Goal: Transaction & Acquisition: Subscribe to service/newsletter

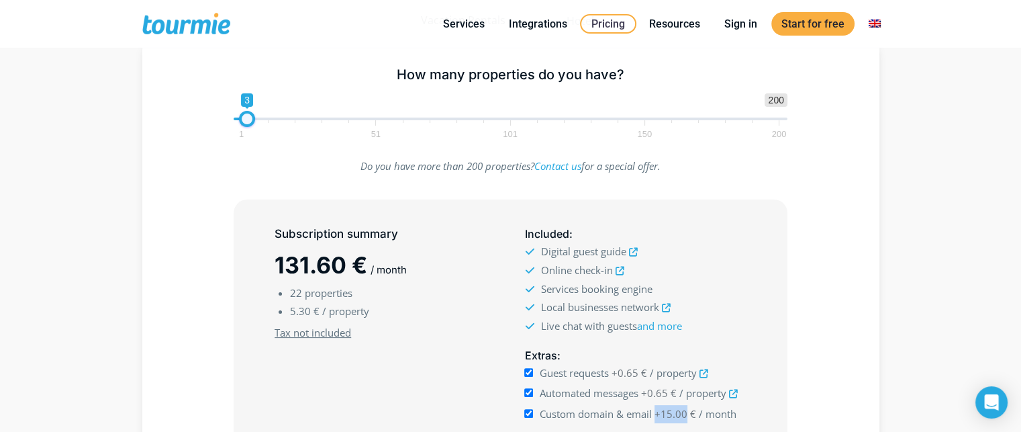
type input "2"
drag, startPoint x: 298, startPoint y: 115, endPoint x: 244, endPoint y: 115, distance: 53.7
click at [244, 115] on span at bounding box center [244, 119] width 16 height 16
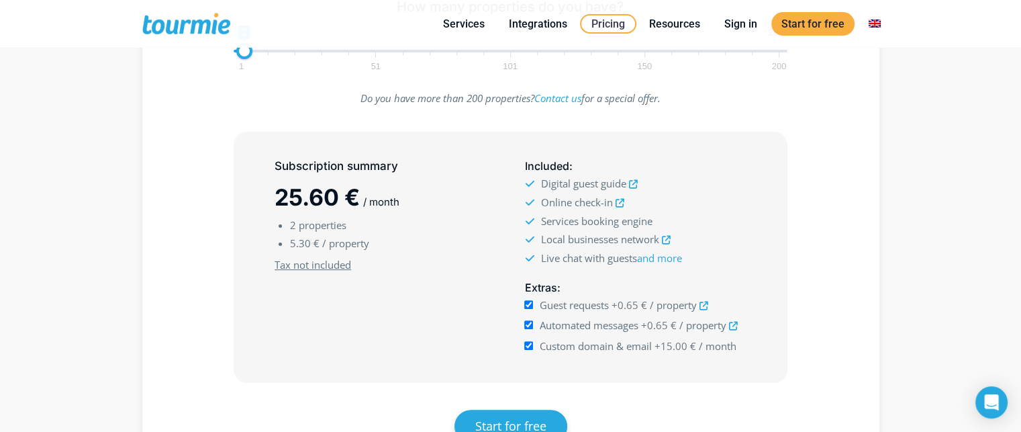
scroll to position [345, 0]
click at [524, 297] on div "Guest requests +0.65 € / property" at bounding box center [635, 304] width 222 height 19
click at [526, 307] on input "Guest requests +0.65 € / property" at bounding box center [528, 303] width 9 height 9
checkbox input "false"
click at [529, 316] on div "Automated messages +0.65 € / property" at bounding box center [635, 325] width 222 height 19
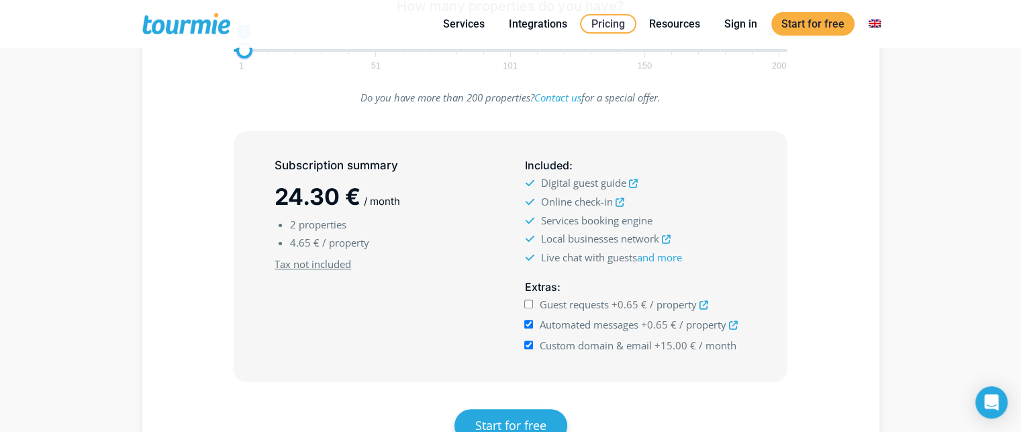
click at [530, 326] on input "Automated messages +0.65 € / property" at bounding box center [528, 324] width 9 height 9
checkbox input "false"
click at [529, 346] on input "Custom domain & email +15.00 € / month" at bounding box center [528, 344] width 9 height 9
click at [529, 343] on input "Custom domain & email +15.00 € / month" at bounding box center [528, 344] width 9 height 9
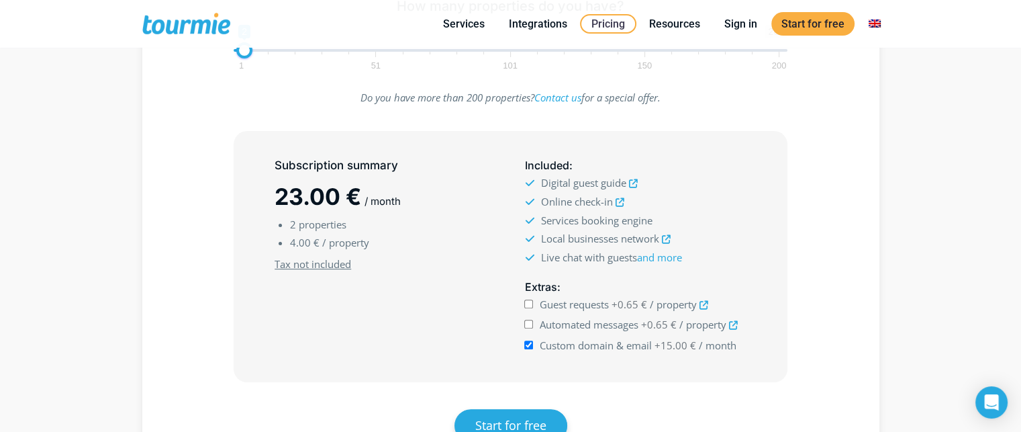
checkbox input "false"
click at [529, 303] on input "Guest requests +0.65 € / property" at bounding box center [528, 303] width 9 height 9
checkbox input "true"
click at [529, 323] on input "Automated messages +0.65 € / property" at bounding box center [528, 324] width 9 height 9
checkbox input "true"
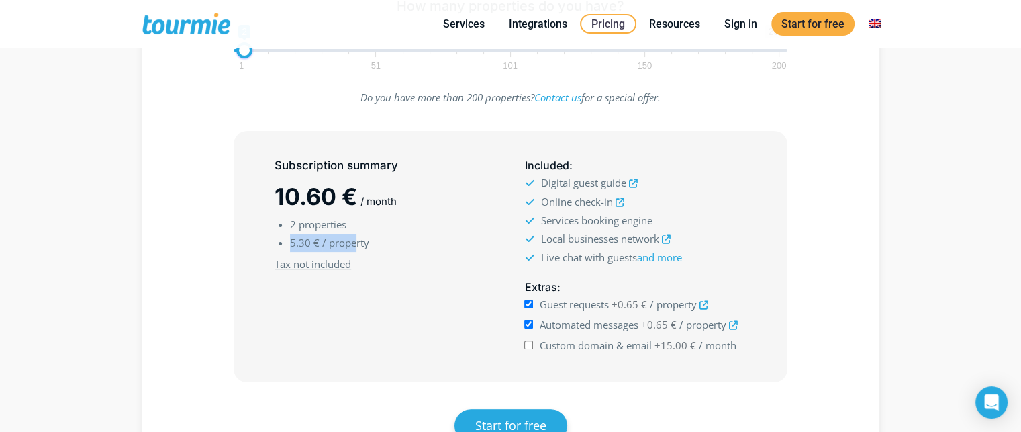
drag, startPoint x: 289, startPoint y: 244, endPoint x: 355, endPoint y: 247, distance: 65.9
click at [355, 247] on ul "2 properties 5.30 € / property" at bounding box center [386, 234] width 222 height 36
click at [389, 260] on span "Tax not included" at bounding box center [386, 264] width 222 height 18
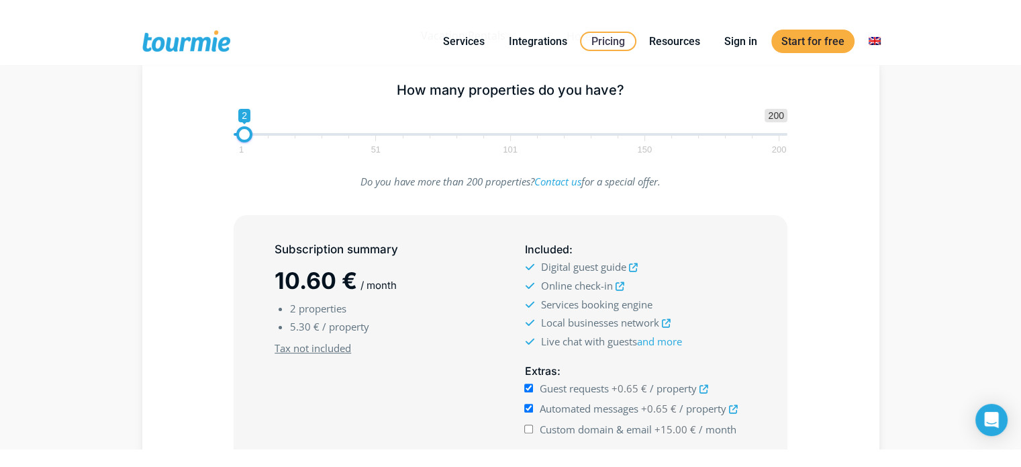
scroll to position [281, 0]
